Goal: Task Accomplishment & Management: Use online tool/utility

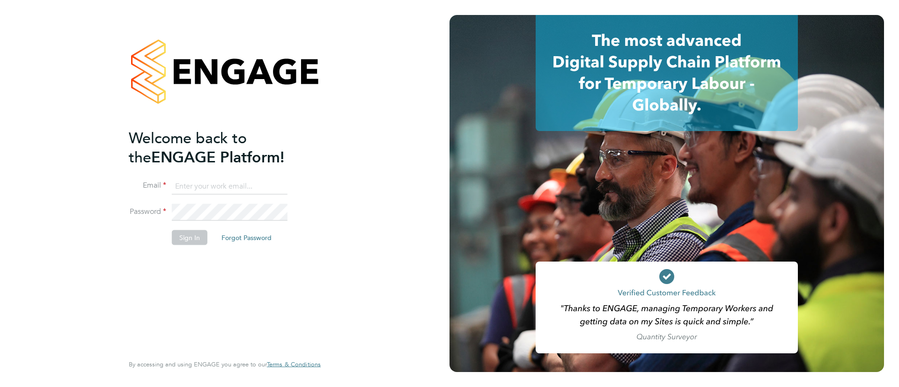
type input "[EMAIL_ADDRESS][DOMAIN_NAME]"
click at [188, 241] on button "Sign In" at bounding box center [190, 237] width 36 height 15
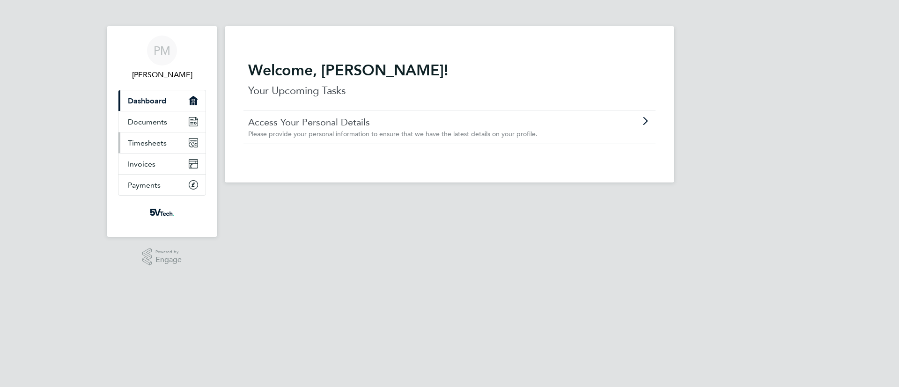
click at [153, 143] on span "Timesheets" at bounding box center [147, 143] width 39 height 9
